Goal: Task Accomplishment & Management: Use online tool/utility

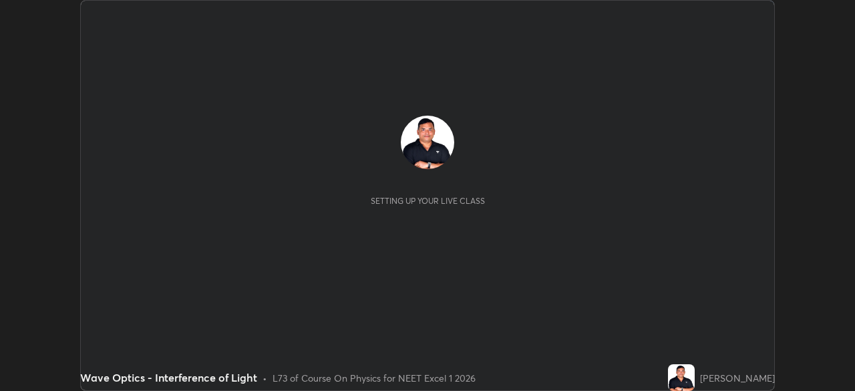
scroll to position [391, 855]
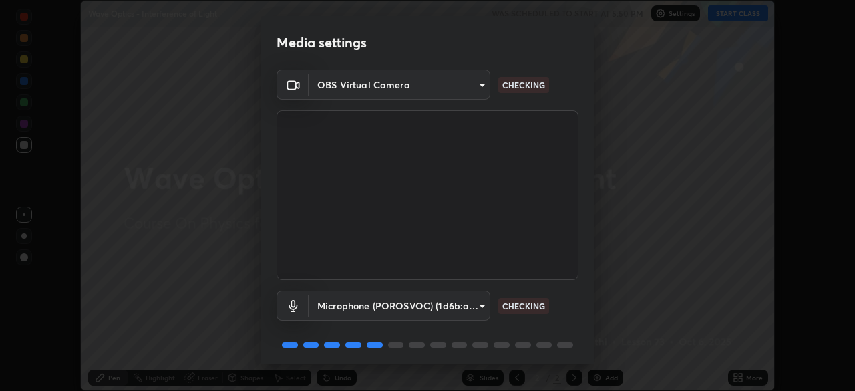
click at [453, 299] on body "Erase all Wave Optics - Interference of Light WAS SCHEDULED TO START AT 5:50 PM…" at bounding box center [427, 195] width 855 height 391
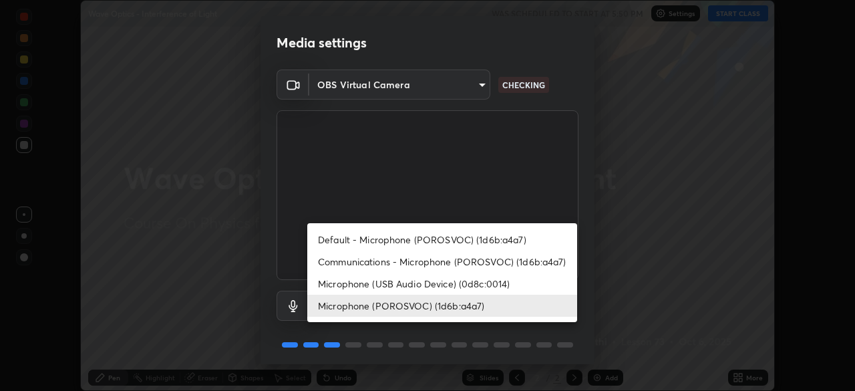
click at [452, 301] on li "Microphone (POROSVOC) (1d6b:a4a7)" at bounding box center [442, 306] width 270 height 22
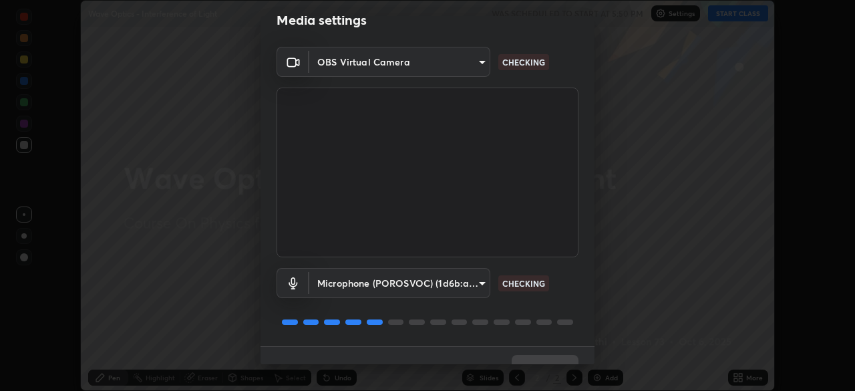
scroll to position [47, 0]
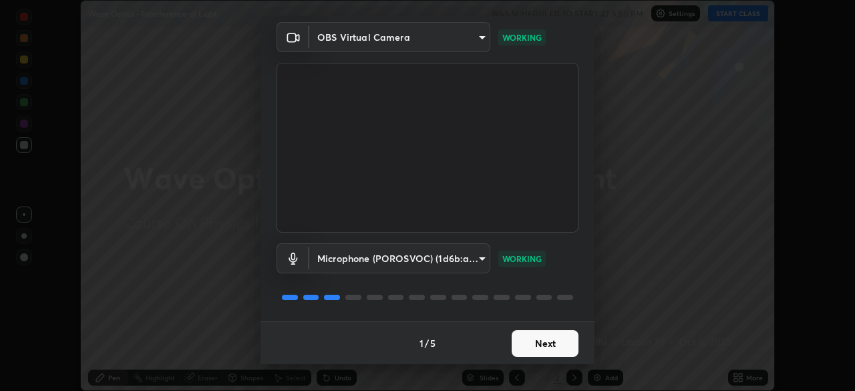
click at [539, 339] on button "Next" at bounding box center [545, 343] width 67 height 27
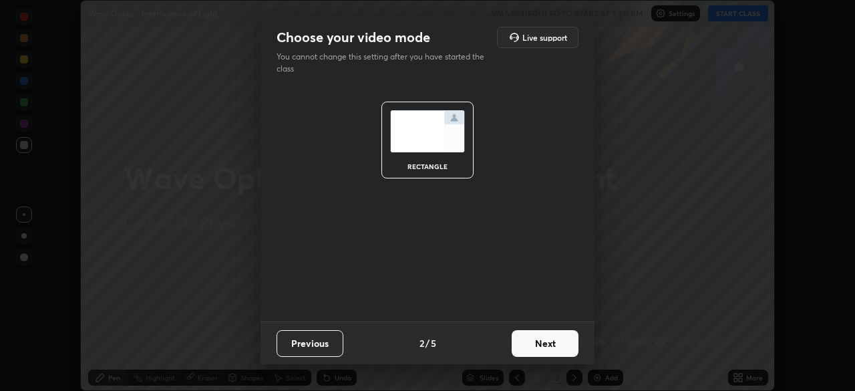
scroll to position [0, 0]
click at [541, 339] on button "Next" at bounding box center [545, 343] width 67 height 27
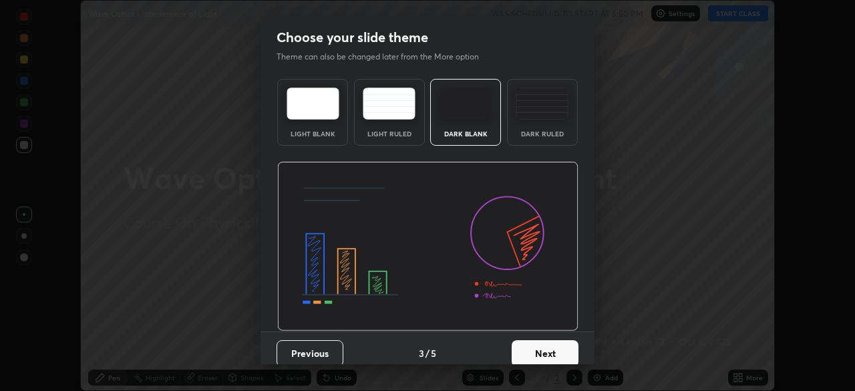
click at [545, 341] on button "Next" at bounding box center [545, 353] width 67 height 27
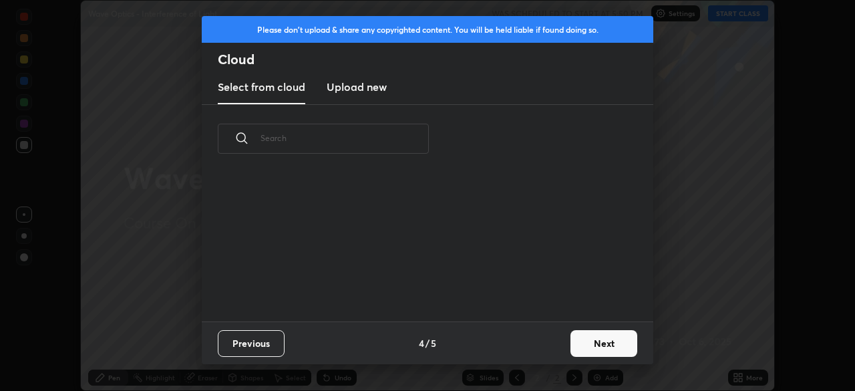
scroll to position [148, 429]
click at [591, 340] on button "Next" at bounding box center [604, 343] width 67 height 27
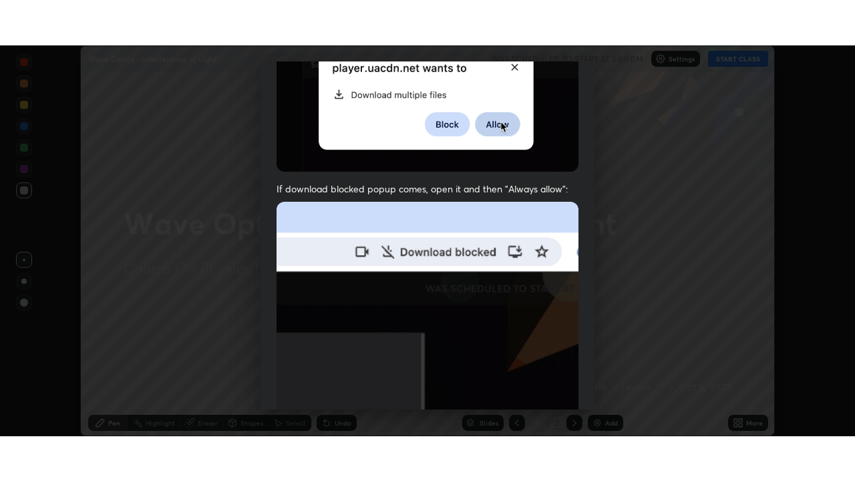
scroll to position [320, 0]
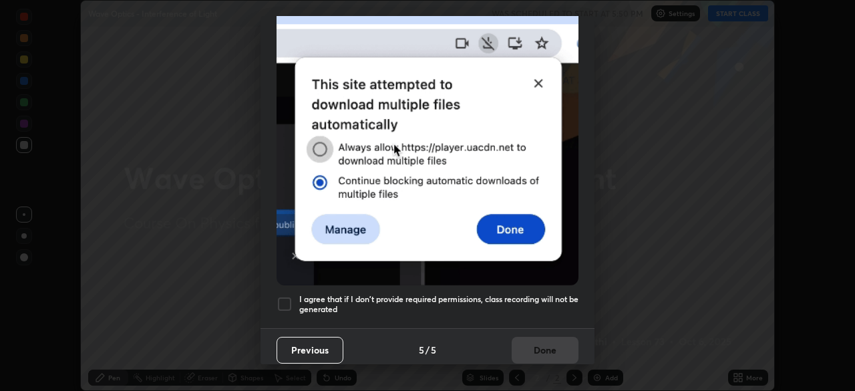
click at [288, 300] on div at bounding box center [285, 304] width 16 height 16
click at [545, 339] on button "Done" at bounding box center [545, 350] width 67 height 27
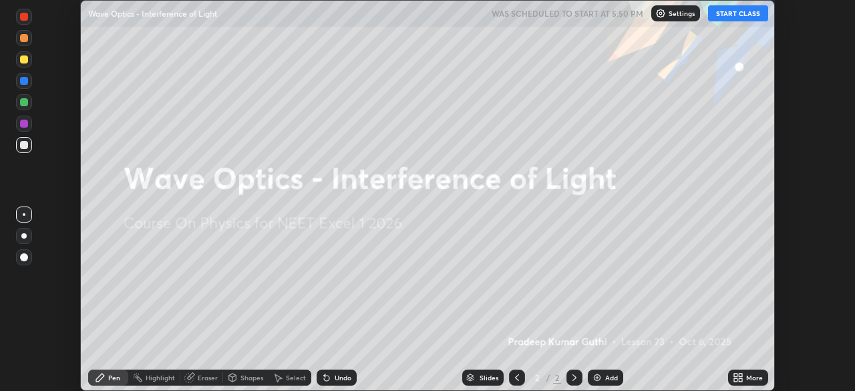
click at [726, 14] on button "START CLASS" at bounding box center [738, 13] width 60 height 16
click at [607, 372] on div "Add" at bounding box center [605, 378] width 35 height 16
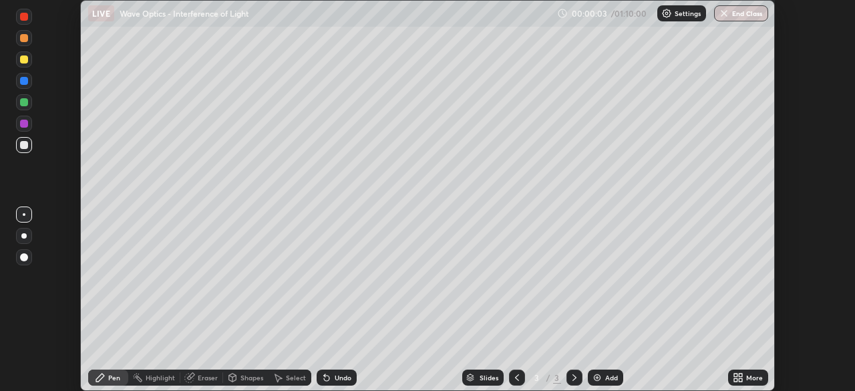
click at [753, 376] on div "More" at bounding box center [754, 377] width 17 height 7
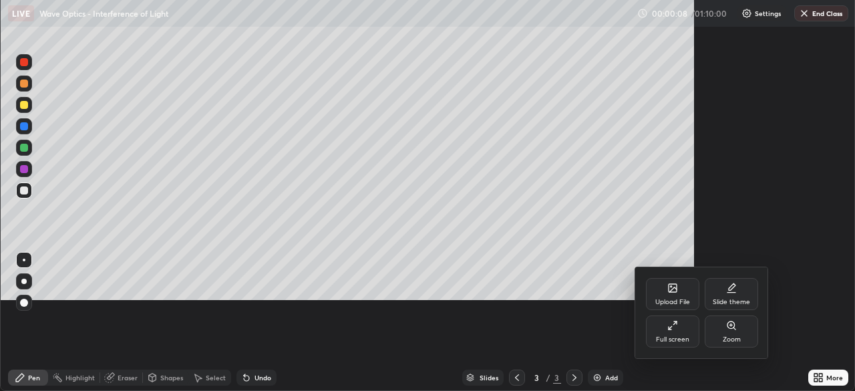
scroll to position [481, 855]
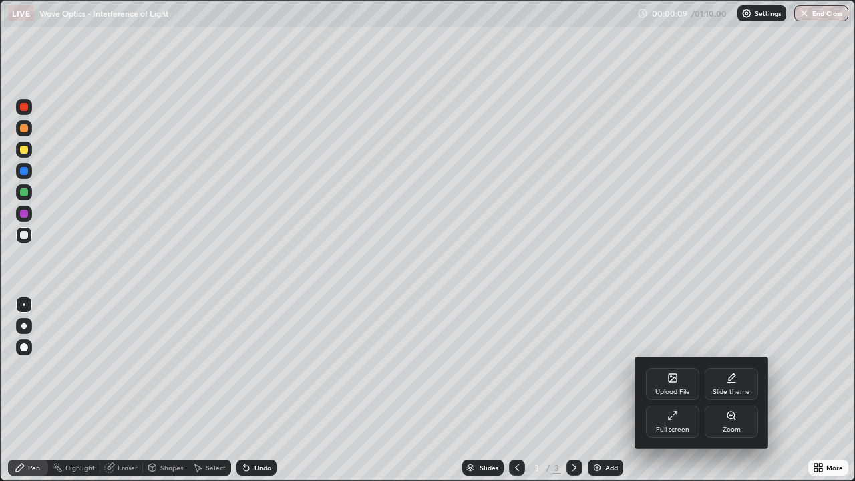
click at [675, 390] on icon at bounding box center [673, 415] width 11 height 11
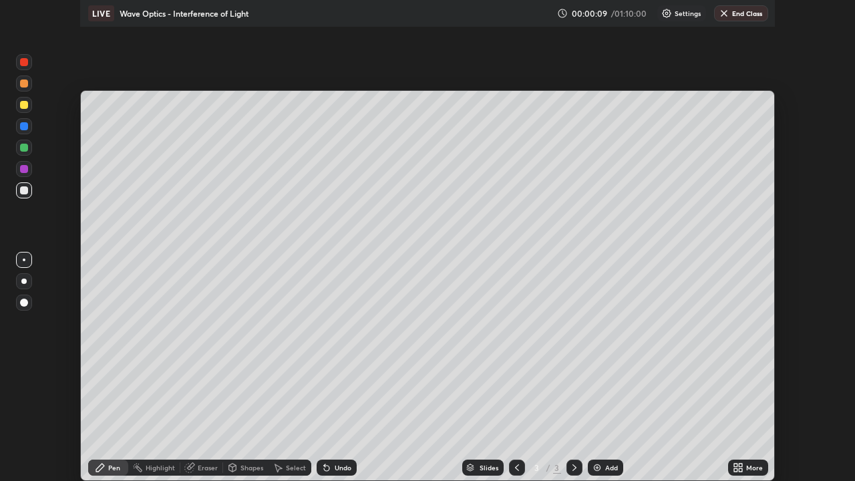
scroll to position [66431, 65966]
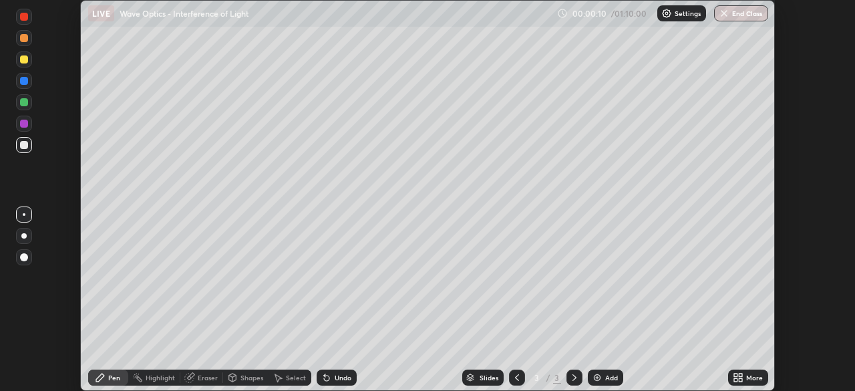
click at [741, 375] on icon at bounding box center [740, 375] width 3 height 3
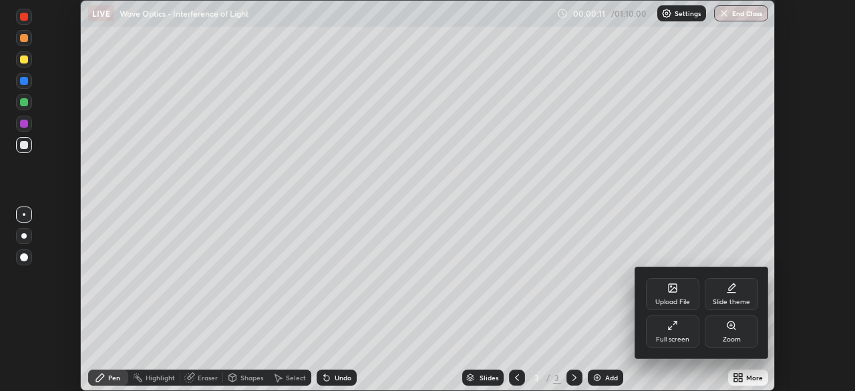
click at [677, 331] on div "Full screen" at bounding box center [672, 331] width 53 height 32
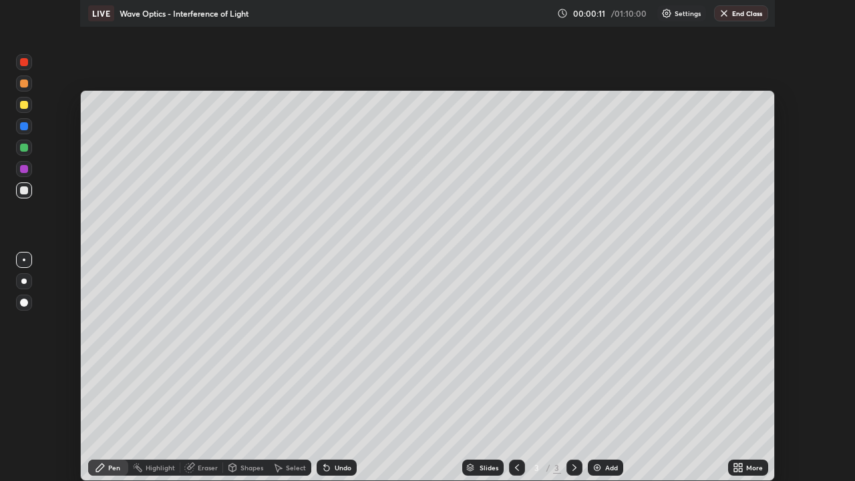
scroll to position [481, 855]
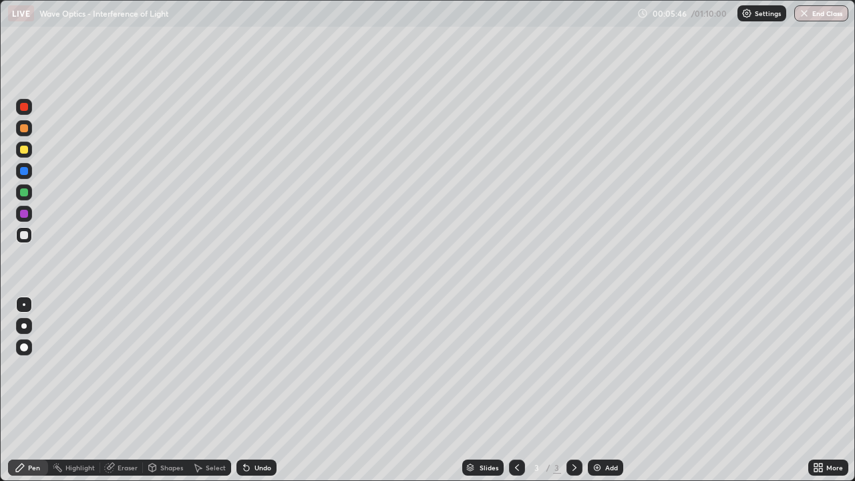
click at [23, 147] on div at bounding box center [24, 150] width 8 height 8
click at [268, 390] on div "Undo" at bounding box center [263, 467] width 17 height 7
click at [22, 194] on div at bounding box center [24, 192] width 8 height 8
click at [22, 233] on div at bounding box center [24, 235] width 8 height 8
click at [21, 190] on div at bounding box center [24, 192] width 8 height 8
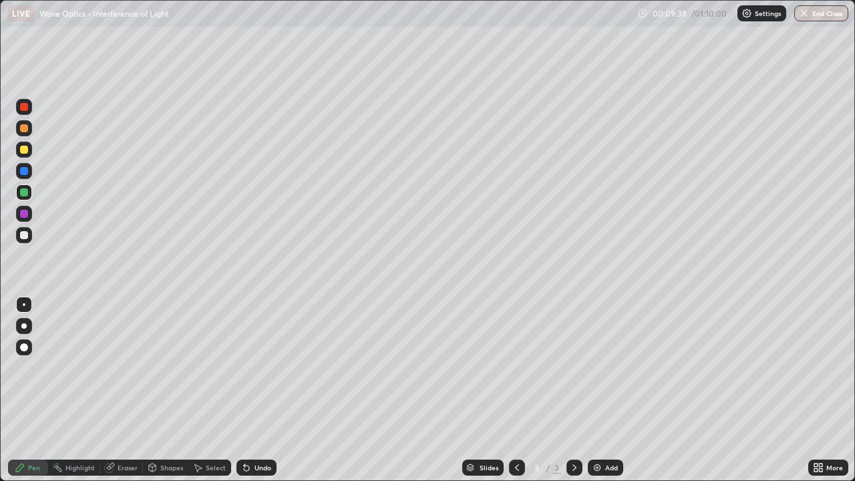
click at [256, 390] on div "Undo" at bounding box center [263, 467] width 17 height 7
click at [260, 390] on div "Undo" at bounding box center [263, 467] width 17 height 7
click at [263, 390] on div "Undo" at bounding box center [263, 467] width 17 height 7
click at [264, 390] on div "Undo" at bounding box center [263, 467] width 17 height 7
click at [267, 390] on div "Undo" at bounding box center [263, 467] width 17 height 7
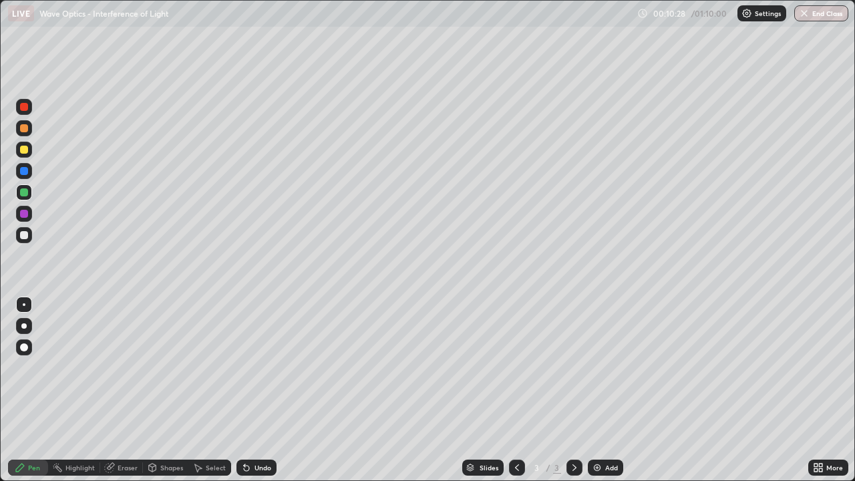
click at [25, 237] on div at bounding box center [24, 235] width 8 height 8
click at [206, 390] on div "Select" at bounding box center [216, 467] width 20 height 7
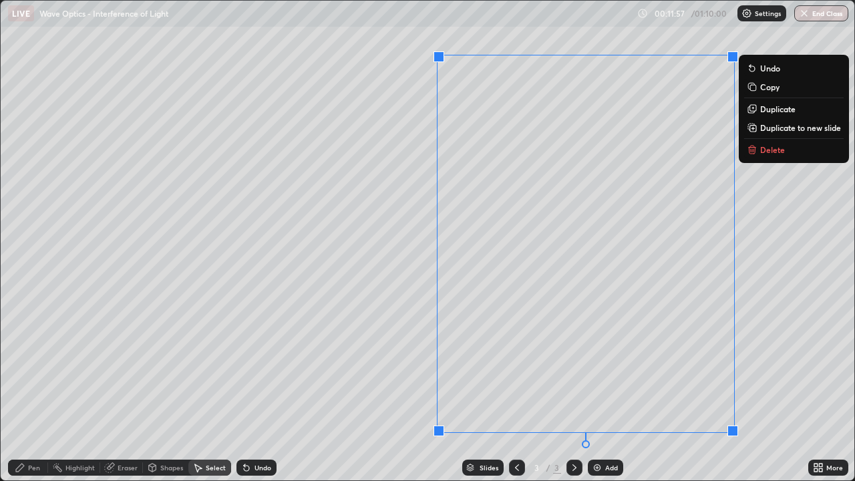
click at [770, 147] on p "Delete" at bounding box center [772, 149] width 25 height 11
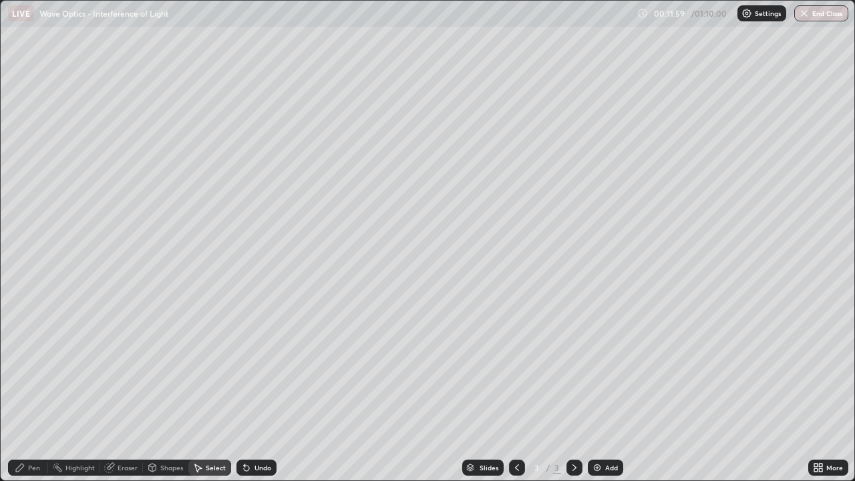
click at [29, 390] on div "Pen" at bounding box center [34, 467] width 12 height 7
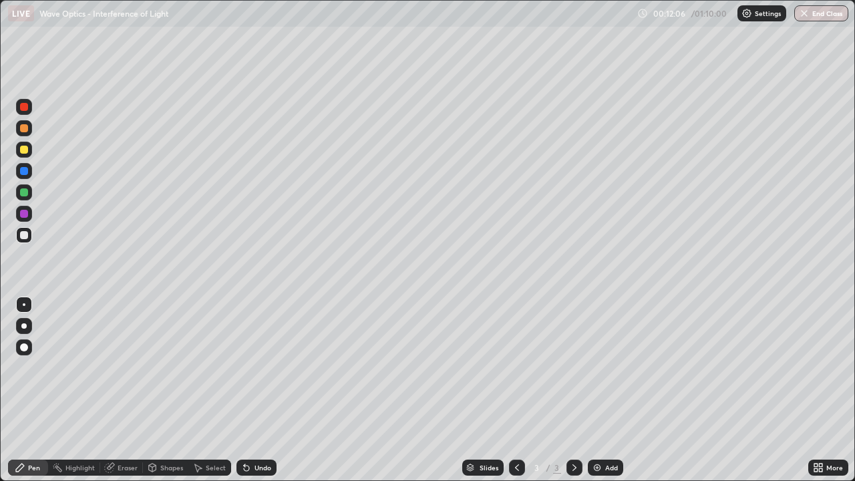
click at [25, 150] on div at bounding box center [24, 150] width 8 height 8
click at [255, 390] on div "Undo" at bounding box center [263, 467] width 17 height 7
click at [257, 390] on div "Undo" at bounding box center [263, 467] width 17 height 7
click at [24, 239] on div at bounding box center [24, 235] width 8 height 8
click at [266, 390] on div "Undo" at bounding box center [263, 467] width 17 height 7
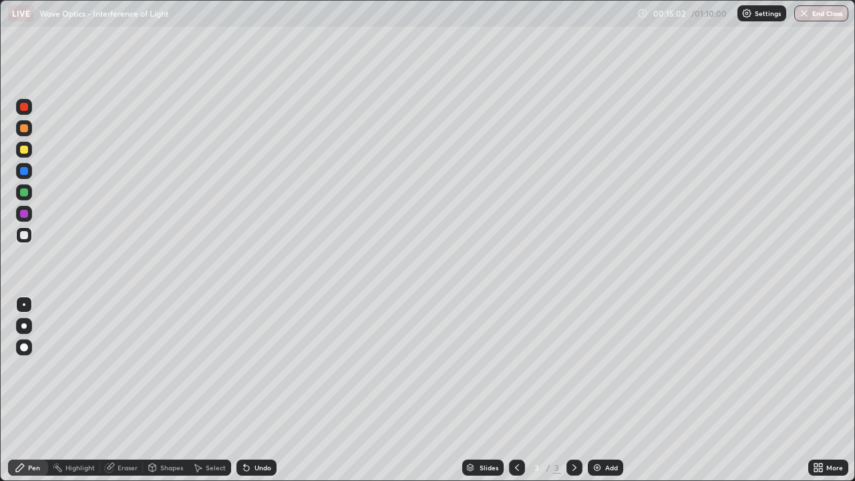
click at [27, 148] on div at bounding box center [24, 150] width 8 height 8
click at [25, 236] on div at bounding box center [24, 235] width 8 height 8
click at [255, 390] on div "Undo" at bounding box center [263, 467] width 17 height 7
click at [258, 390] on div "Undo" at bounding box center [263, 467] width 17 height 7
click at [265, 390] on div "Undo" at bounding box center [263, 467] width 17 height 7
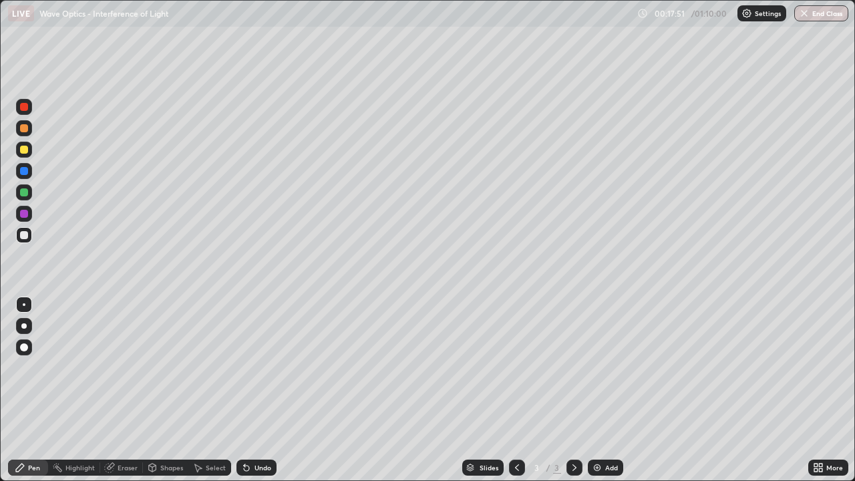
click at [31, 172] on div at bounding box center [24, 171] width 16 height 16
click at [23, 148] on div at bounding box center [24, 150] width 8 height 8
click at [601, 390] on img at bounding box center [597, 467] width 11 height 11
click at [22, 192] on div at bounding box center [24, 192] width 8 height 8
click at [24, 238] on div at bounding box center [24, 235] width 8 height 8
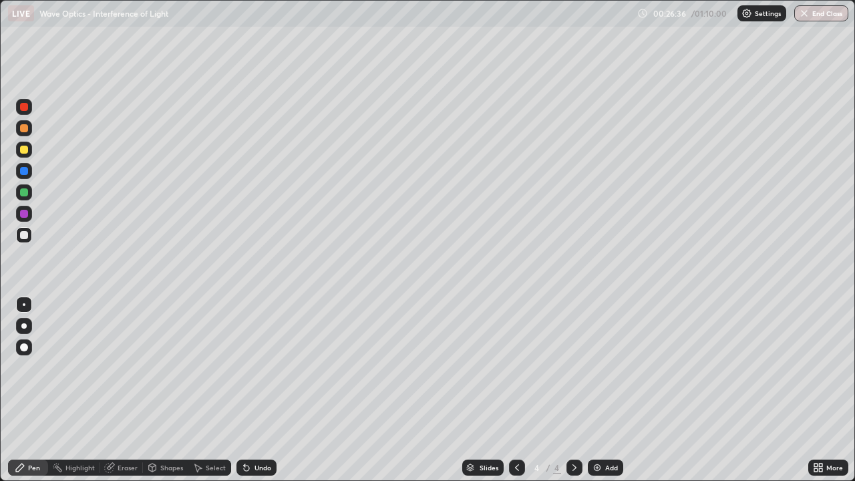
click at [27, 148] on div at bounding box center [24, 150] width 8 height 8
click at [514, 390] on icon at bounding box center [517, 467] width 11 height 11
click at [571, 390] on icon at bounding box center [574, 467] width 11 height 11
click at [25, 192] on div at bounding box center [24, 192] width 8 height 8
click at [26, 235] on div at bounding box center [24, 235] width 8 height 8
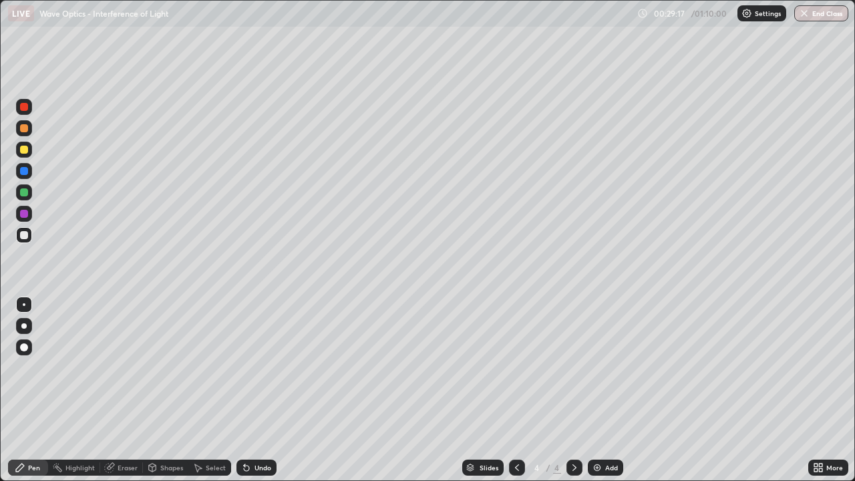
click at [25, 150] on div at bounding box center [24, 150] width 8 height 8
click at [26, 194] on div at bounding box center [24, 192] width 8 height 8
click at [25, 239] on div at bounding box center [24, 235] width 8 height 8
click at [601, 390] on img at bounding box center [597, 467] width 11 height 11
click at [25, 151] on div at bounding box center [24, 150] width 8 height 8
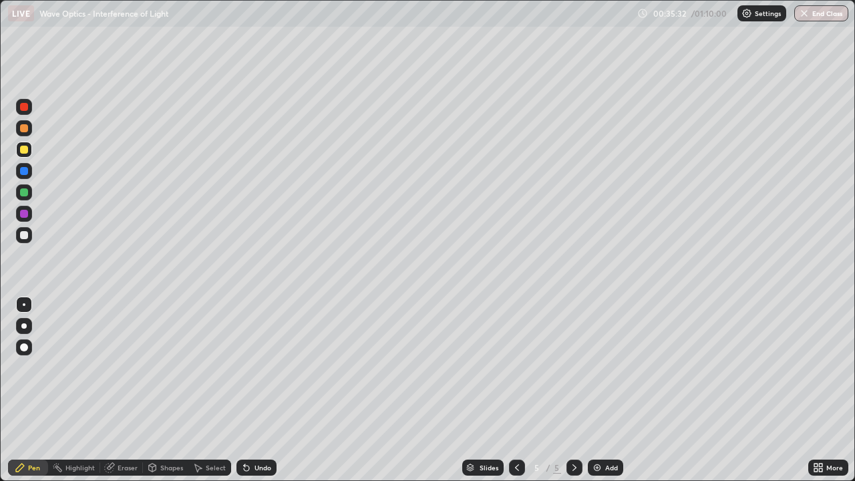
click at [512, 390] on icon at bounding box center [517, 467] width 11 height 11
click at [572, 390] on icon at bounding box center [574, 467] width 11 height 11
click at [23, 213] on div at bounding box center [24, 214] width 8 height 8
click at [25, 192] on div at bounding box center [24, 192] width 8 height 8
click at [24, 149] on div at bounding box center [24, 150] width 8 height 8
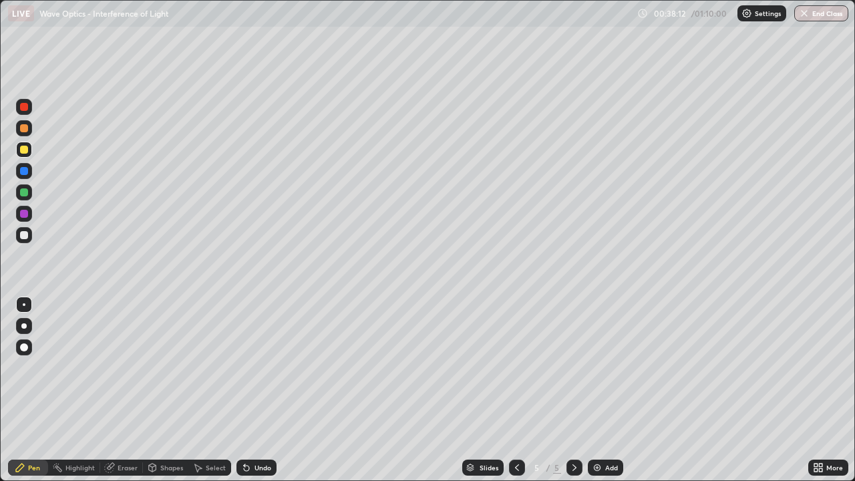
click at [25, 195] on div at bounding box center [24, 192] width 8 height 8
click at [23, 237] on div at bounding box center [24, 235] width 8 height 8
click at [263, 390] on div "Undo" at bounding box center [263, 467] width 17 height 7
click at [23, 147] on div at bounding box center [24, 150] width 8 height 8
click at [26, 235] on div at bounding box center [24, 235] width 8 height 8
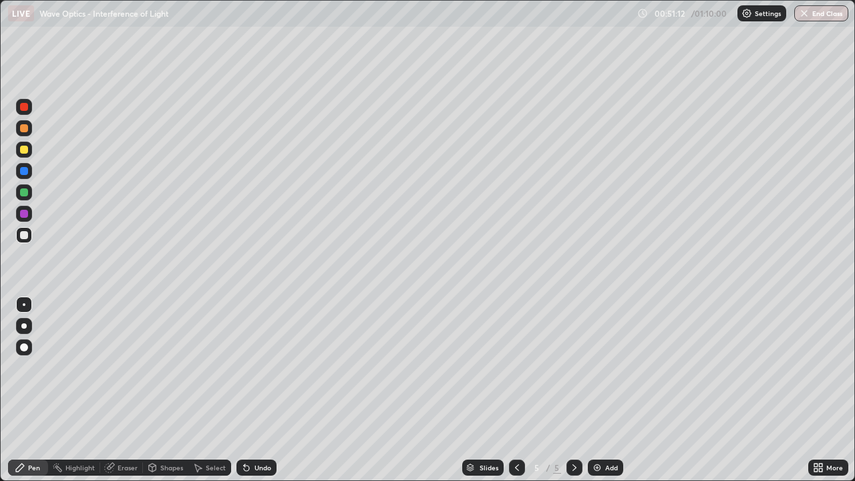
click at [598, 390] on img at bounding box center [597, 467] width 11 height 11
click at [516, 390] on icon at bounding box center [517, 467] width 11 height 11
click at [581, 390] on div at bounding box center [575, 468] width 16 height 16
click at [23, 171] on div at bounding box center [24, 171] width 8 height 8
click at [24, 152] on div at bounding box center [24, 150] width 8 height 8
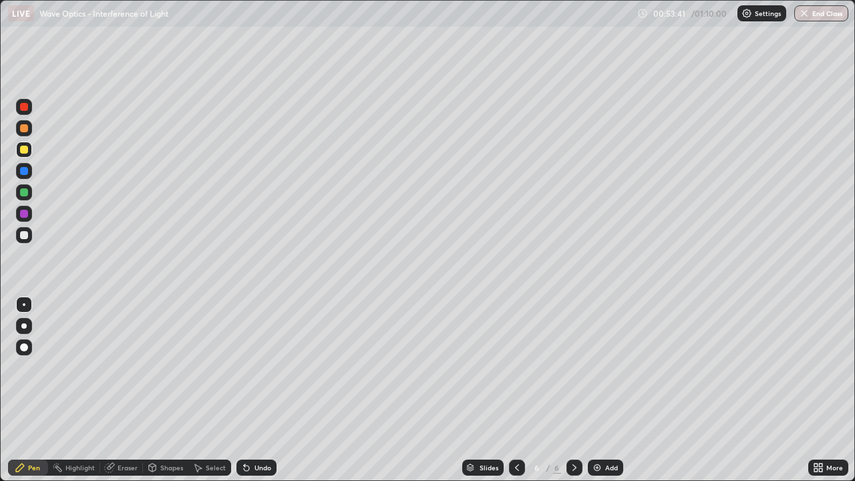
click at [25, 235] on div at bounding box center [24, 235] width 8 height 8
click at [23, 174] on div at bounding box center [24, 171] width 8 height 8
click at [23, 152] on div at bounding box center [24, 150] width 8 height 8
click at [24, 234] on div at bounding box center [24, 235] width 8 height 8
click at [252, 390] on div "Undo" at bounding box center [257, 468] width 40 height 16
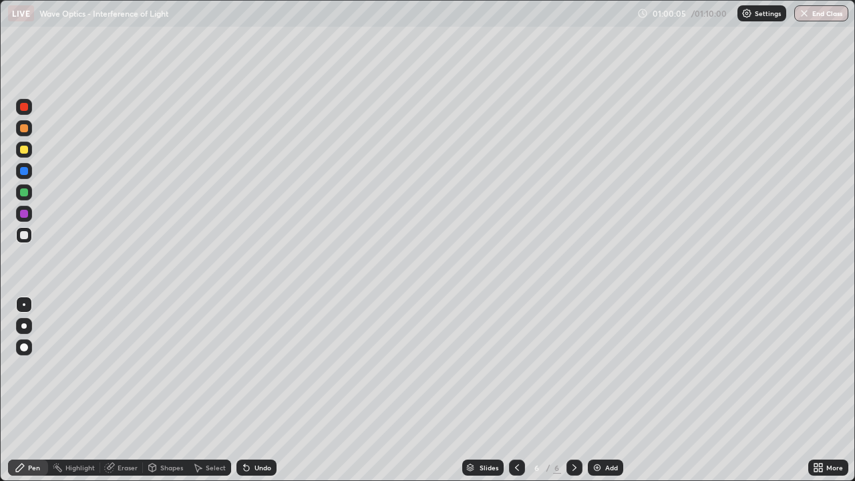
click at [25, 193] on div at bounding box center [24, 192] width 8 height 8
click at [31, 235] on div at bounding box center [24, 235] width 16 height 16
click at [25, 170] on div at bounding box center [24, 171] width 8 height 8
click at [27, 196] on div at bounding box center [24, 192] width 16 height 16
click at [27, 131] on div at bounding box center [24, 128] width 8 height 8
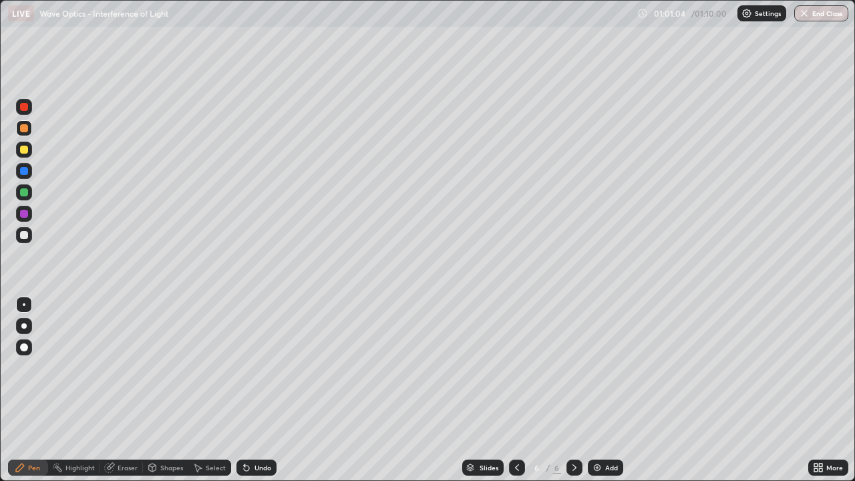
click at [257, 390] on div "Undo" at bounding box center [263, 467] width 17 height 7
click at [27, 151] on div at bounding box center [24, 150] width 8 height 8
click at [25, 171] on div at bounding box center [24, 171] width 8 height 8
click at [26, 131] on div at bounding box center [24, 128] width 8 height 8
click at [25, 110] on div at bounding box center [24, 107] width 8 height 8
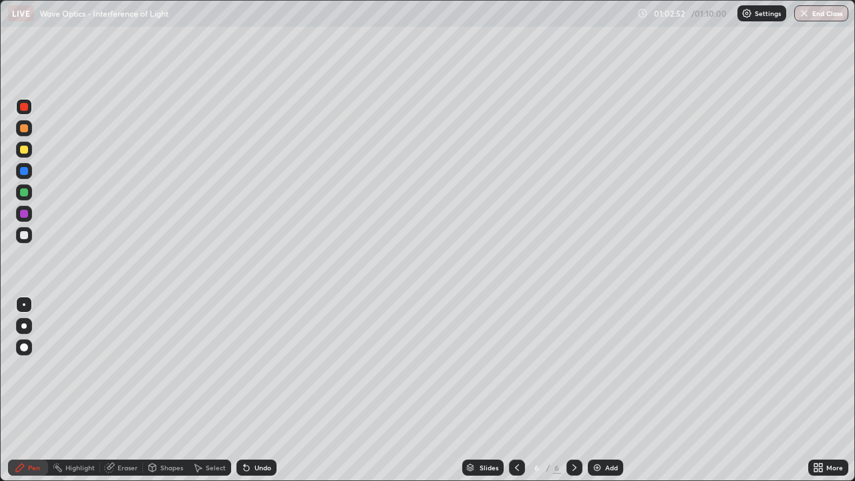
click at [25, 150] on div at bounding box center [24, 150] width 8 height 8
click at [261, 390] on div "Undo" at bounding box center [257, 468] width 40 height 16
click at [25, 238] on div at bounding box center [24, 235] width 8 height 8
click at [29, 150] on div at bounding box center [24, 150] width 16 height 16
click at [27, 191] on div at bounding box center [24, 192] width 8 height 8
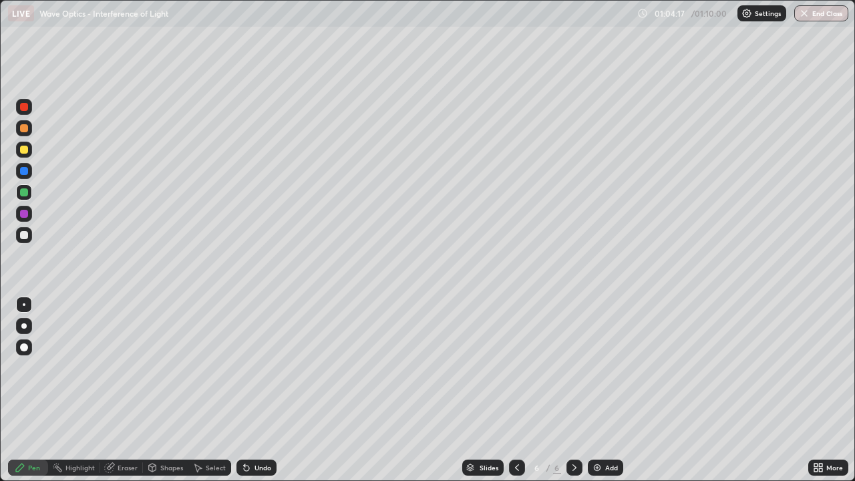
click at [516, 390] on icon at bounding box center [517, 467] width 11 height 11
click at [573, 390] on icon at bounding box center [575, 467] width 4 height 7
click at [256, 390] on div "Undo" at bounding box center [263, 467] width 17 height 7
click at [253, 390] on div "Undo" at bounding box center [257, 468] width 40 height 16
click at [257, 390] on div "Undo" at bounding box center [263, 467] width 17 height 7
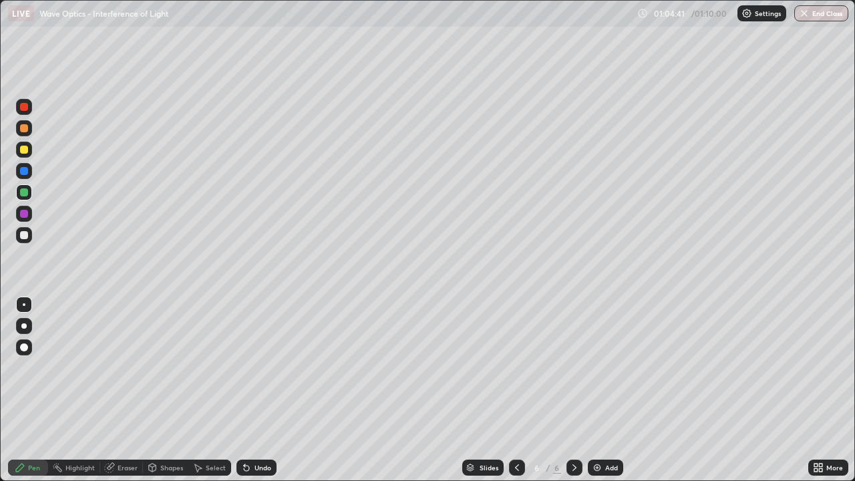
click at [255, 390] on div "Undo" at bounding box center [263, 467] width 17 height 7
click at [25, 233] on div at bounding box center [24, 235] width 8 height 8
click at [25, 214] on div at bounding box center [24, 214] width 8 height 8
click at [25, 150] on div at bounding box center [24, 150] width 8 height 8
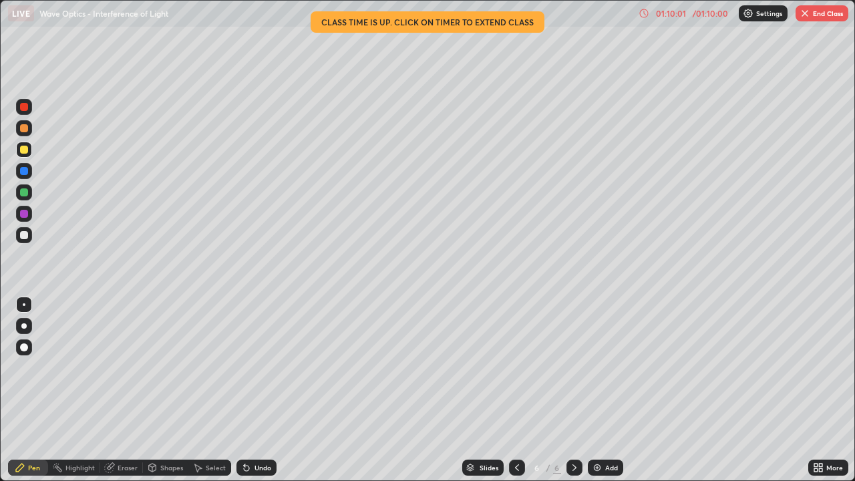
click at [825, 9] on button "End Class" at bounding box center [822, 13] width 53 height 16
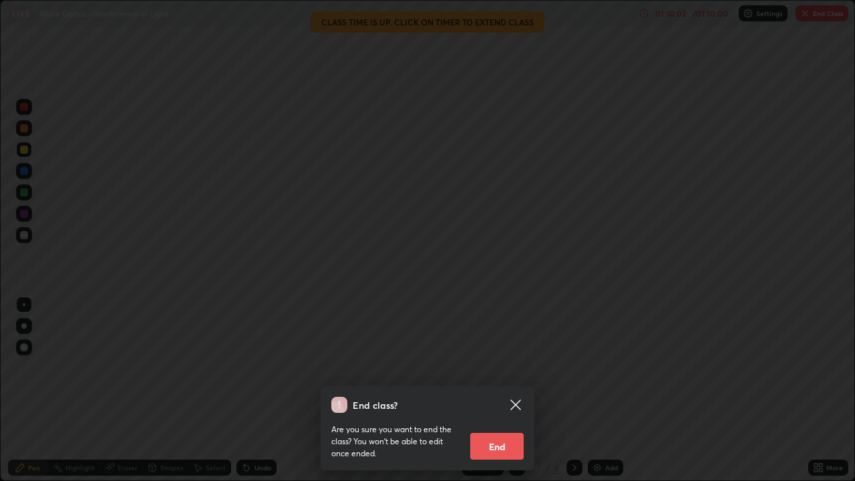
click at [501, 390] on button "End" at bounding box center [496, 446] width 53 height 27
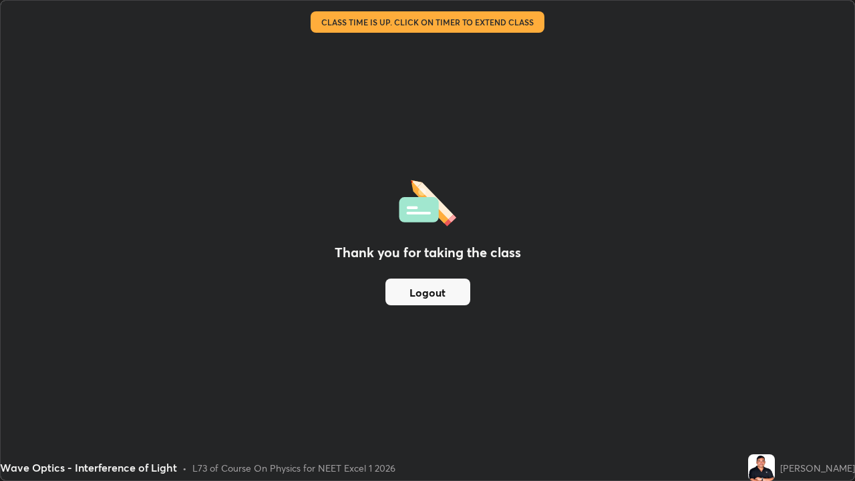
click at [430, 290] on button "Logout" at bounding box center [428, 292] width 85 height 27
